Goal: Navigation & Orientation: Go to known website

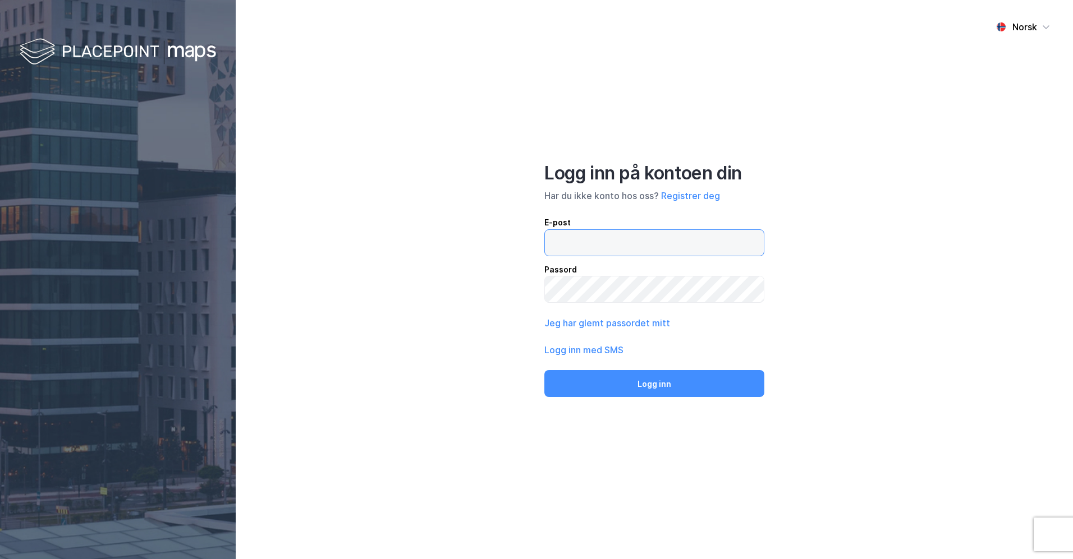
click at [622, 232] on input "email" at bounding box center [654, 243] width 219 height 26
type input "[PERSON_NAME]"
